Goal: Information Seeking & Learning: Learn about a topic

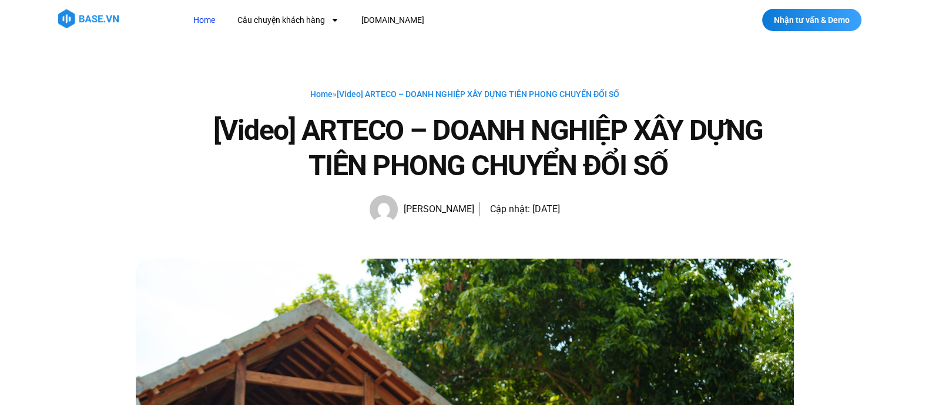
click at [209, 19] on link "Home" at bounding box center [204, 20] width 39 height 22
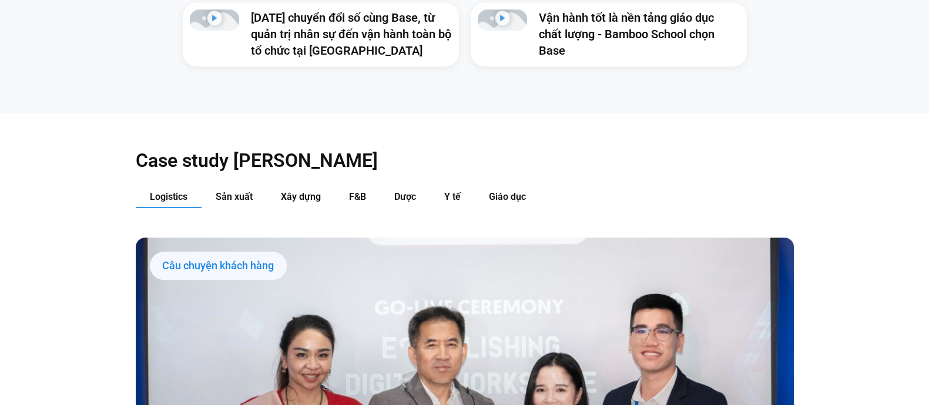
scroll to position [1165, 0]
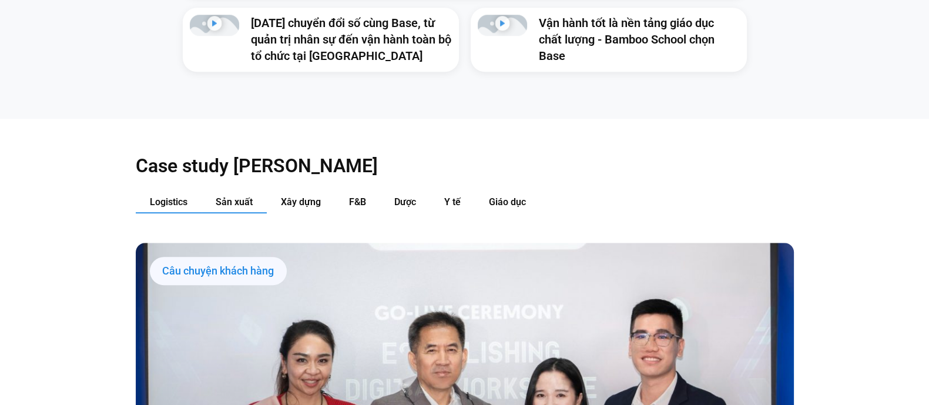
click at [239, 196] on span "Sản xuất" at bounding box center [234, 201] width 37 height 11
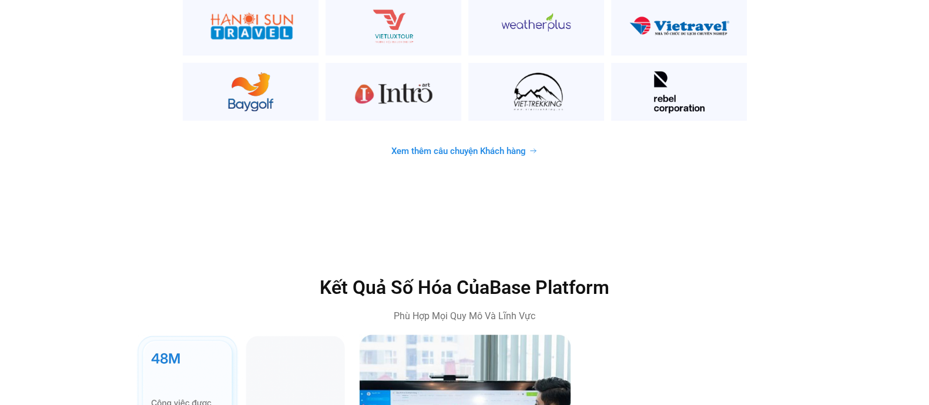
scroll to position [3238, 0]
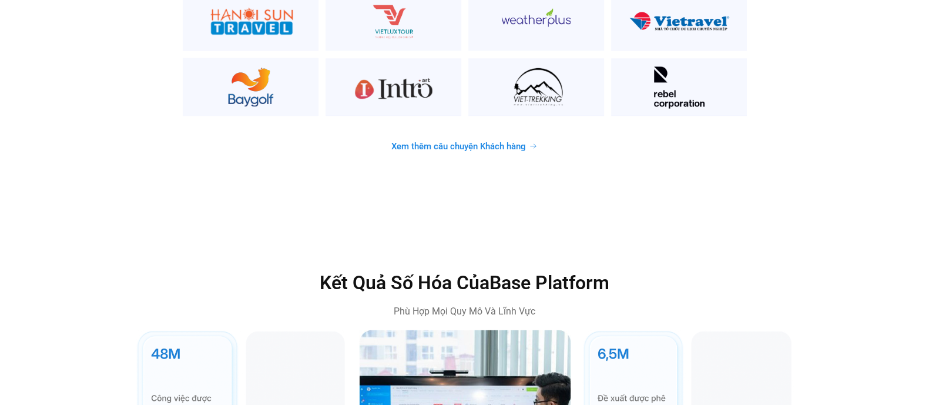
click at [449, 142] on span "Xem thêm câu chuyện Khách hàng" at bounding box center [459, 146] width 135 height 9
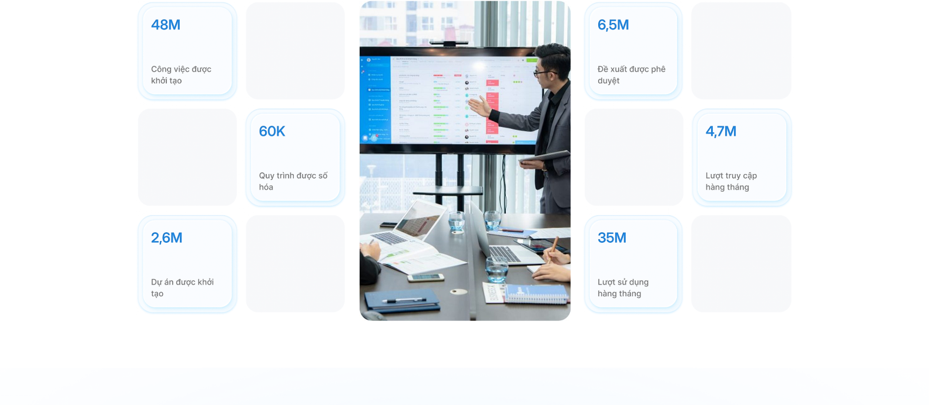
scroll to position [3512, 0]
